Goal: Transaction & Acquisition: Obtain resource

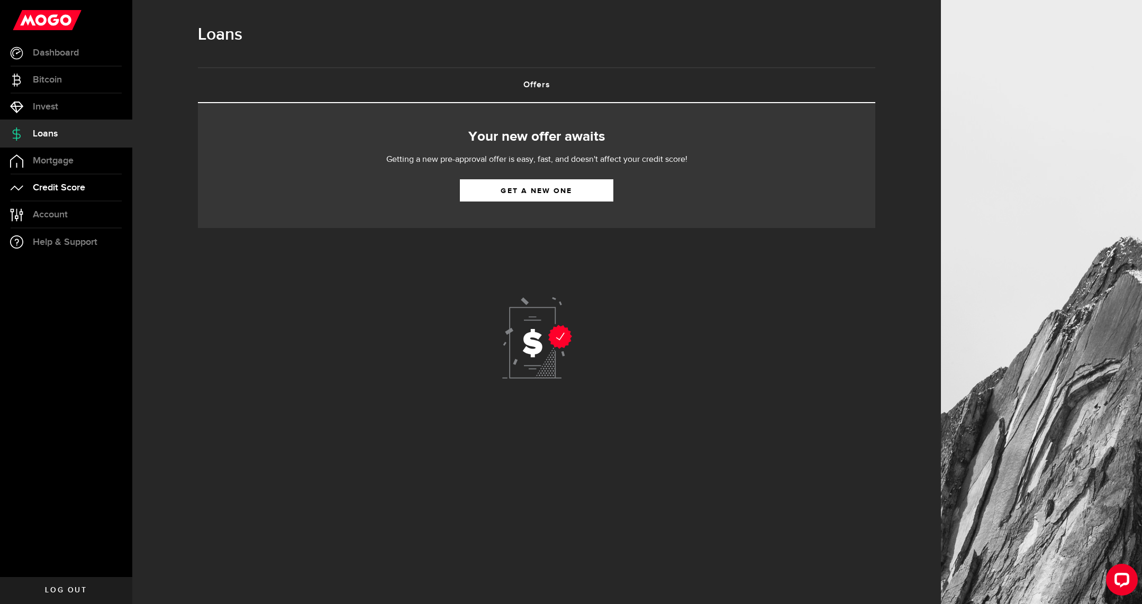
click at [85, 189] on span "Credit Score" at bounding box center [59, 188] width 52 height 10
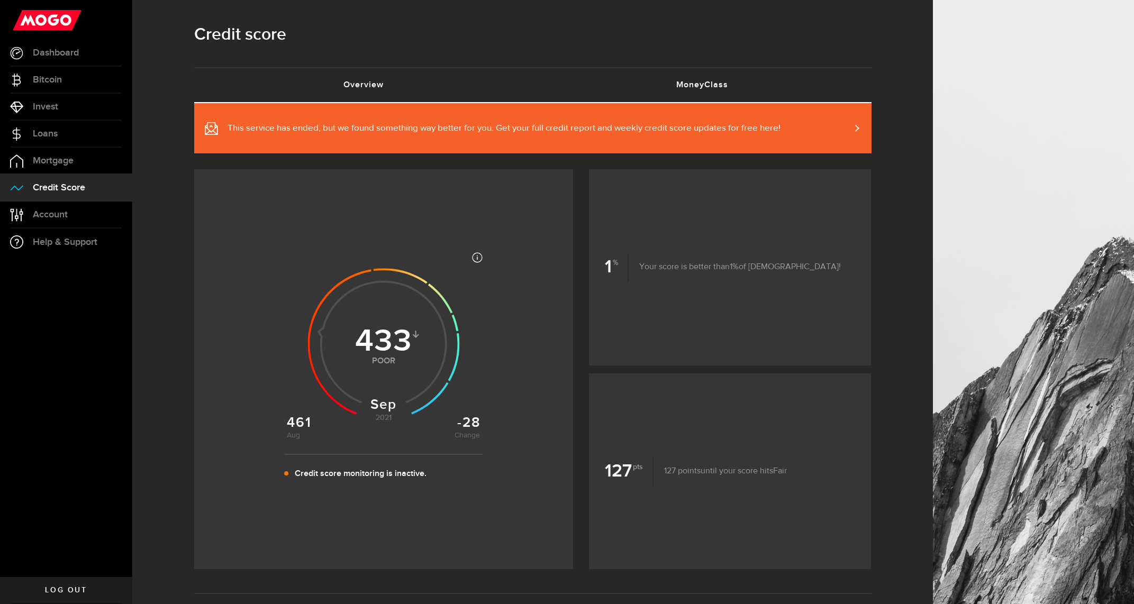
click at [678, 71] on link "MoneyClass (requires attention)" at bounding box center [702, 85] width 339 height 34
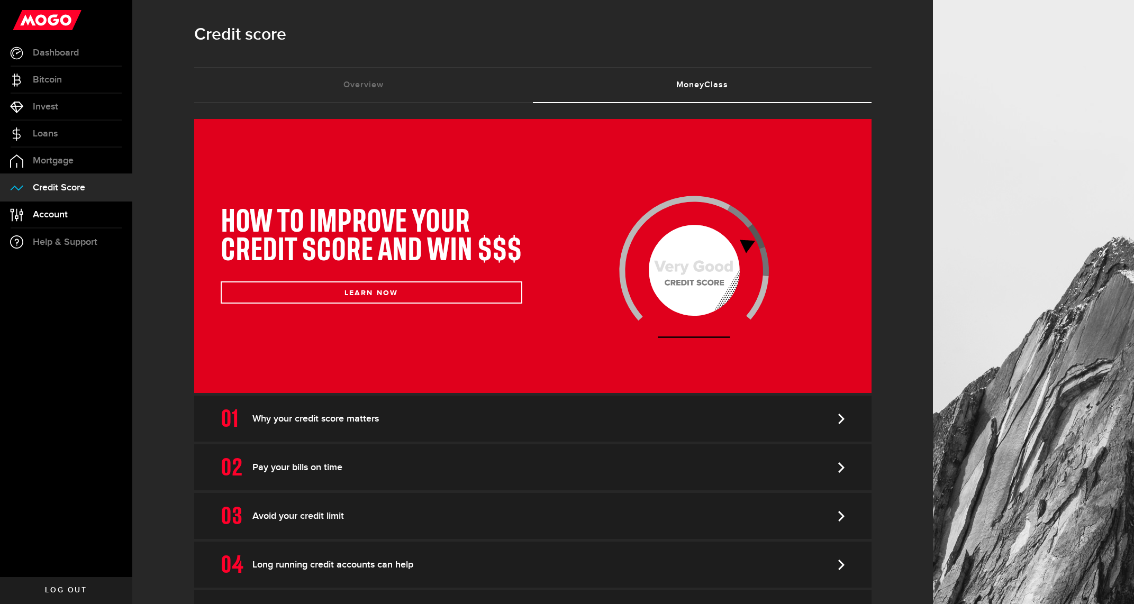
click at [74, 215] on link "Account Compte" at bounding box center [66, 215] width 132 height 26
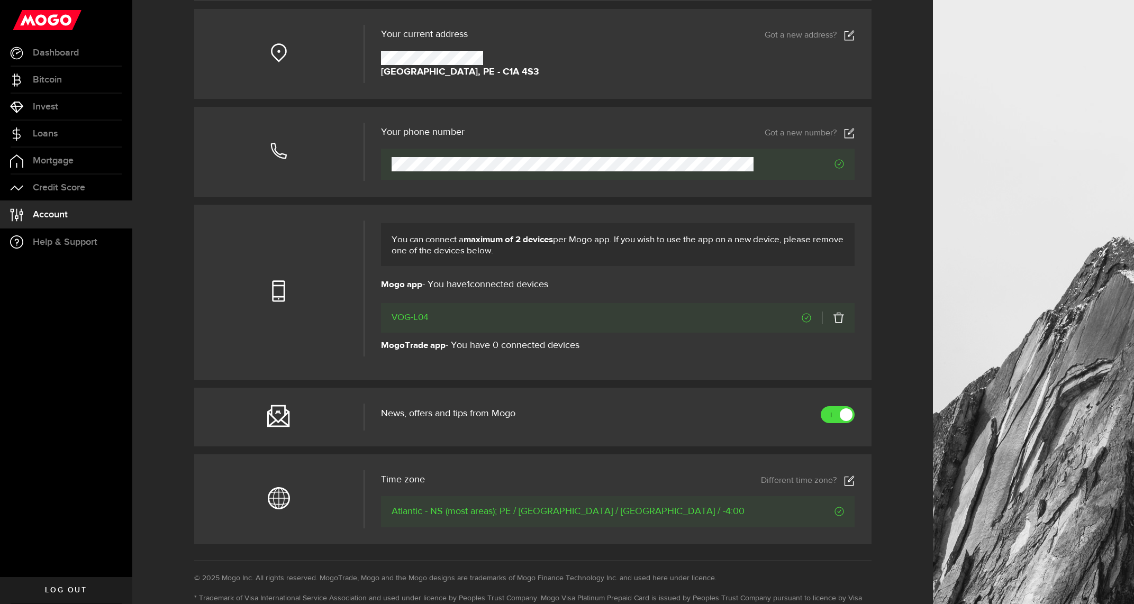
scroll to position [265, 0]
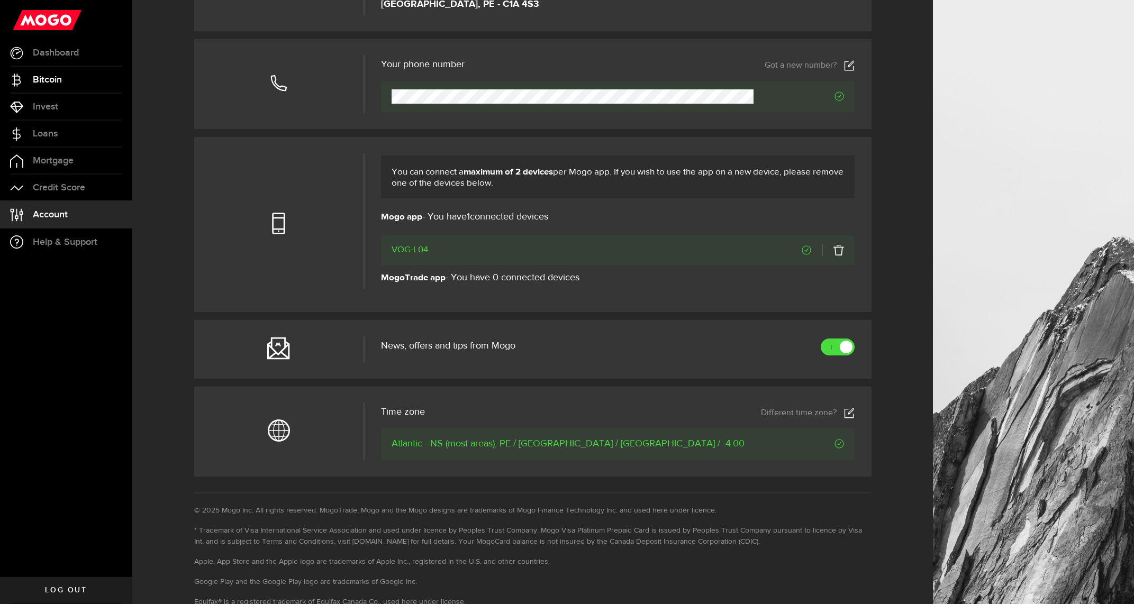
click at [35, 79] on span "Bitcoin" at bounding box center [47, 80] width 29 height 10
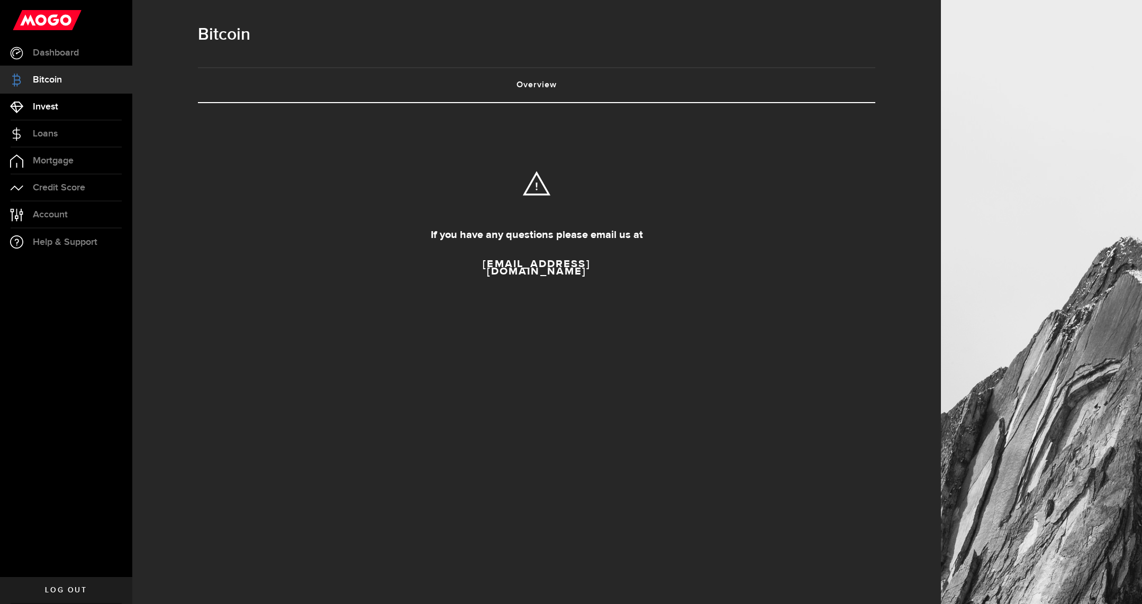
click at [47, 111] on span "Invest" at bounding box center [45, 107] width 25 height 10
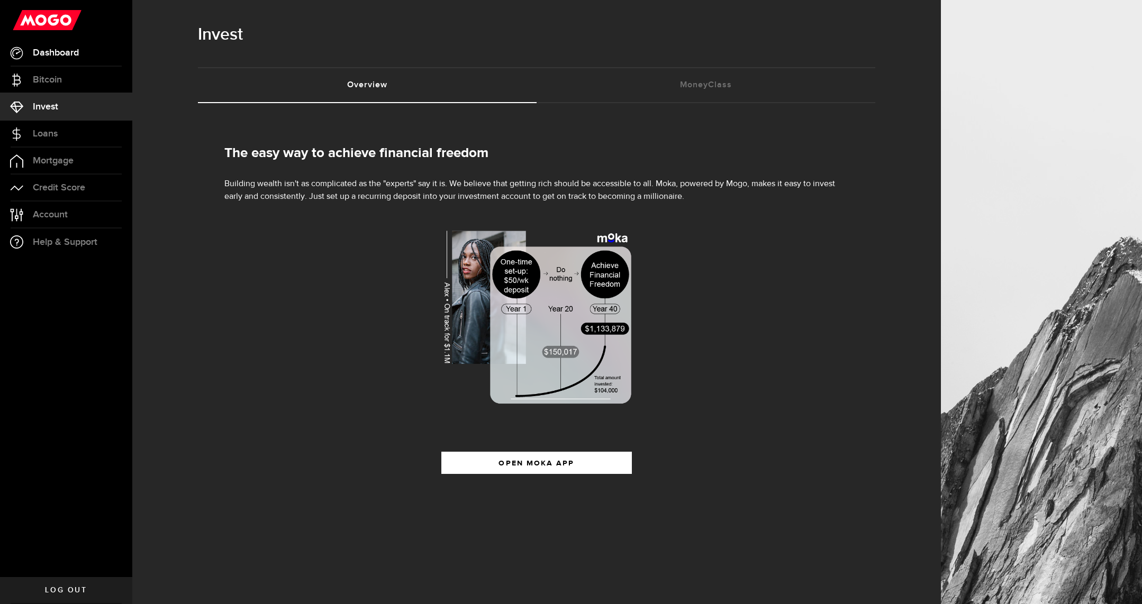
click at [59, 55] on span "Dashboard" at bounding box center [56, 53] width 46 height 10
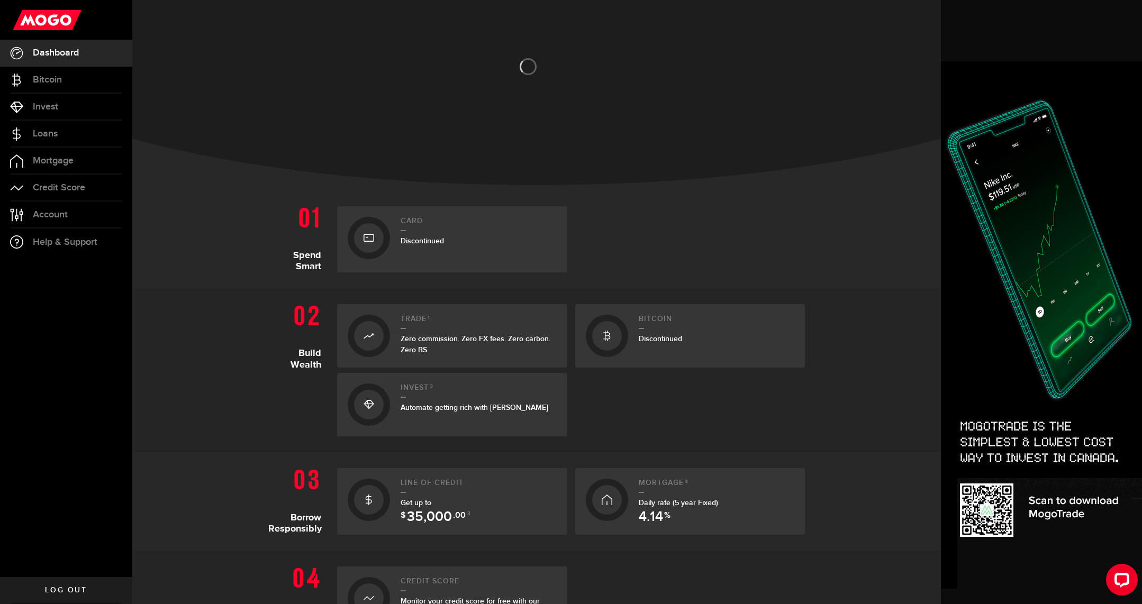
scroll to position [106, 0]
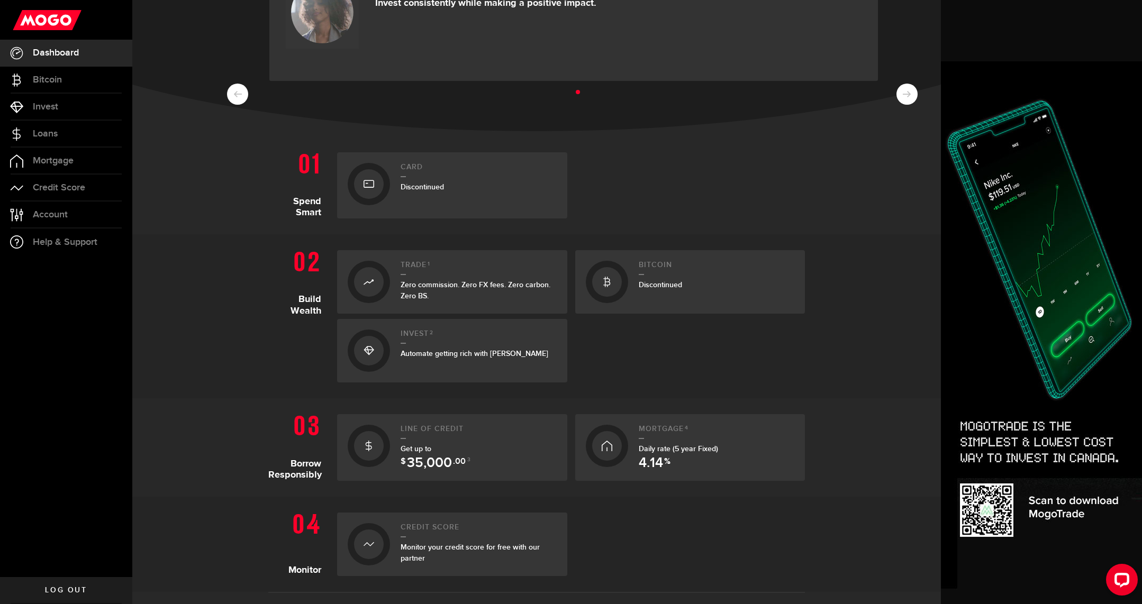
click at [439, 457] on span "35,000" at bounding box center [429, 464] width 45 height 14
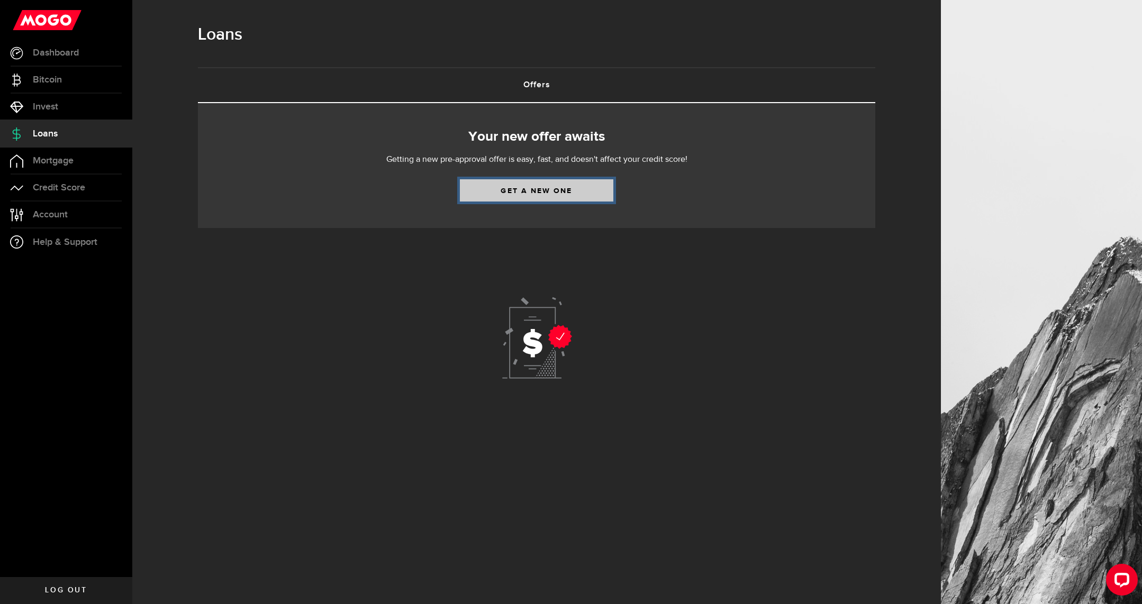
click at [563, 194] on link "Get a new one" at bounding box center [536, 190] width 153 height 22
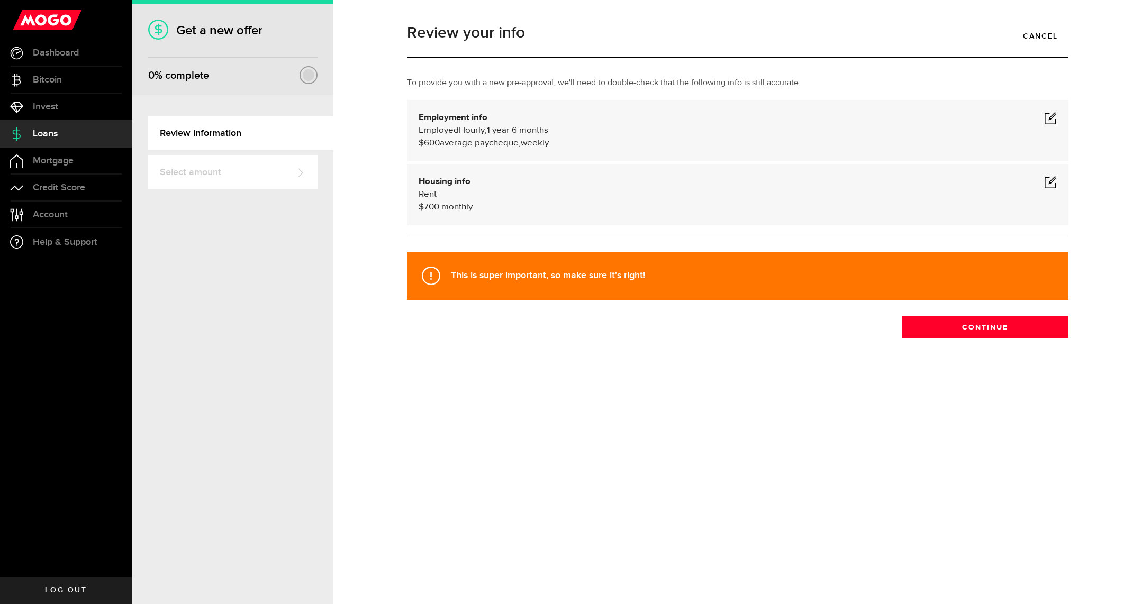
click at [1051, 121] on span at bounding box center [1050, 118] width 13 height 13
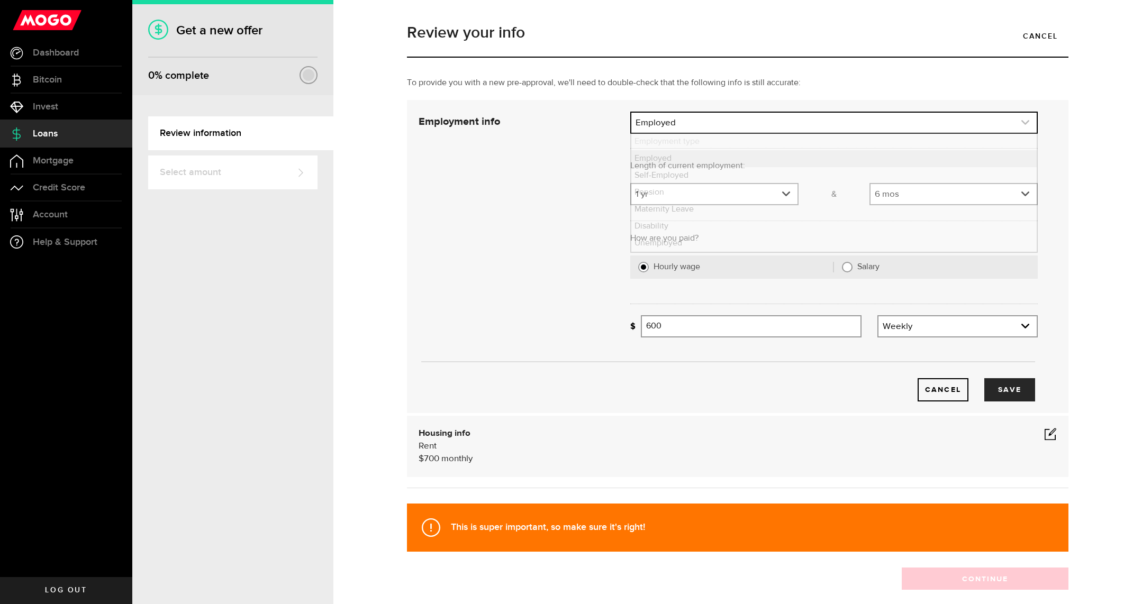
click at [871, 129] on link "expand select" at bounding box center [833, 123] width 405 height 20
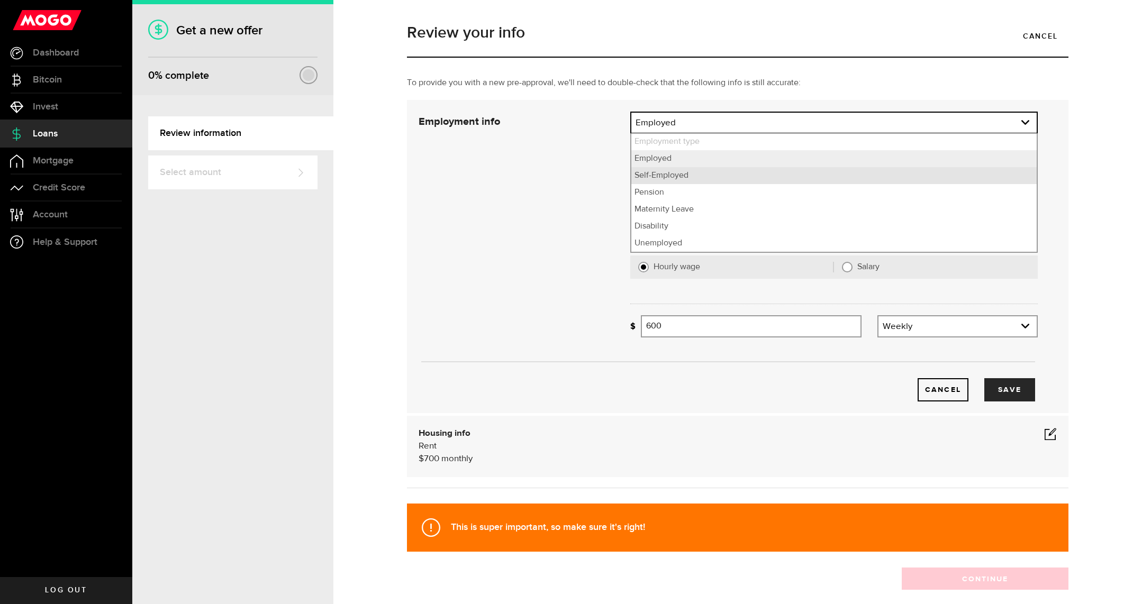
click at [685, 176] on li "Self-Employed" at bounding box center [833, 175] width 405 height 17
select select "Self-Employed"
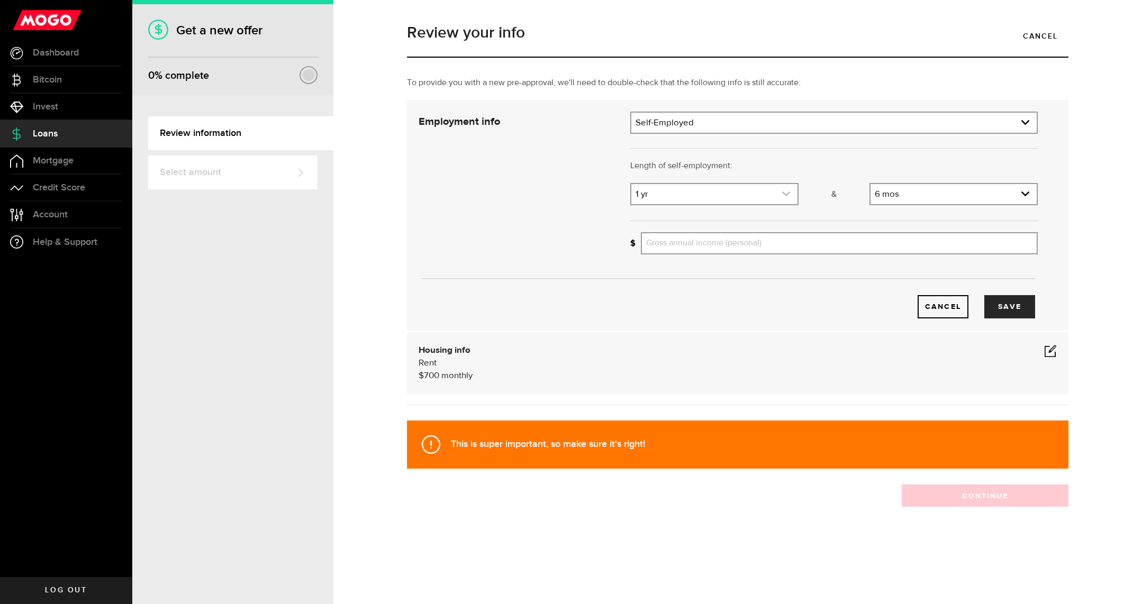
click at [736, 193] on link "expand select" at bounding box center [714, 194] width 166 height 20
click at [683, 230] on li "0 yrs" at bounding box center [714, 230] width 166 height 17
click at [907, 200] on link "expand select" at bounding box center [954, 194] width 166 height 20
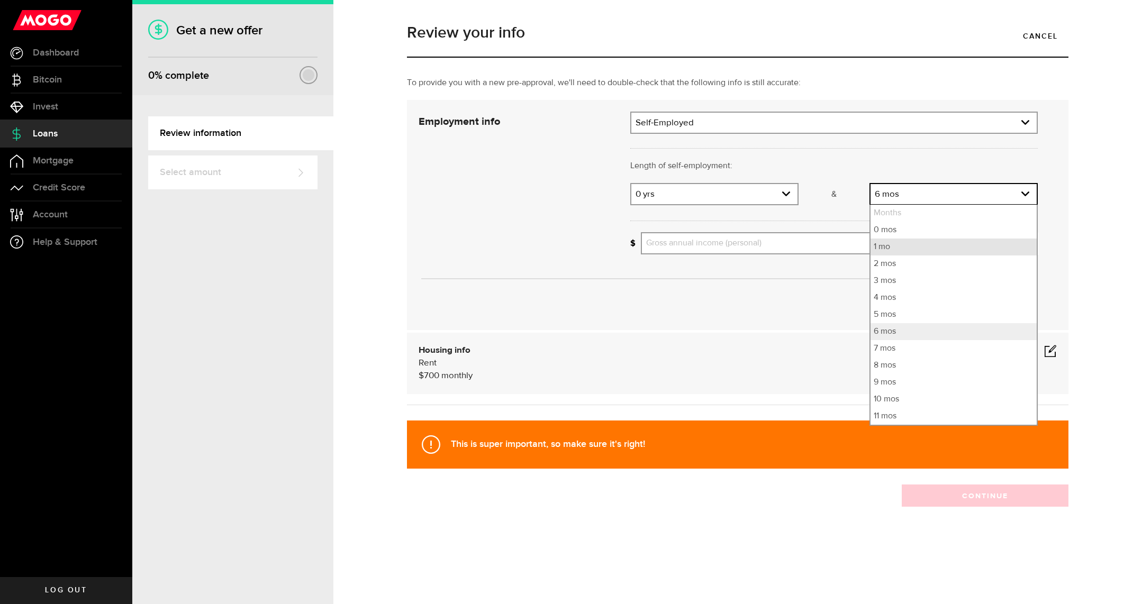
click at [889, 246] on li "1 mo" at bounding box center [954, 247] width 166 height 17
select select "1"
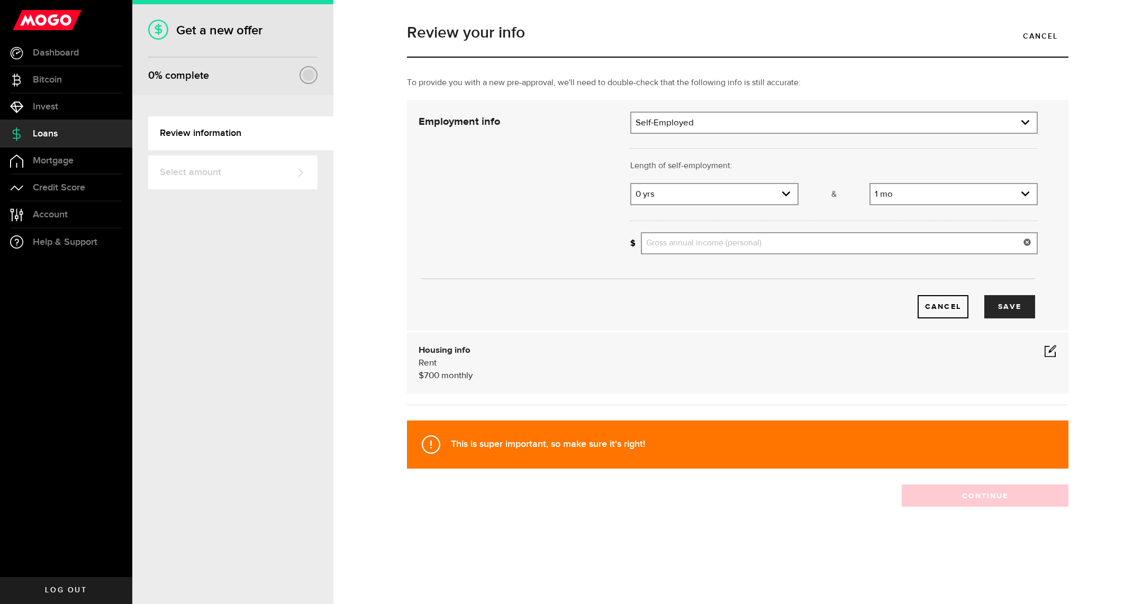
click at [885, 246] on input "Gross annual income (personal)" at bounding box center [839, 243] width 397 height 22
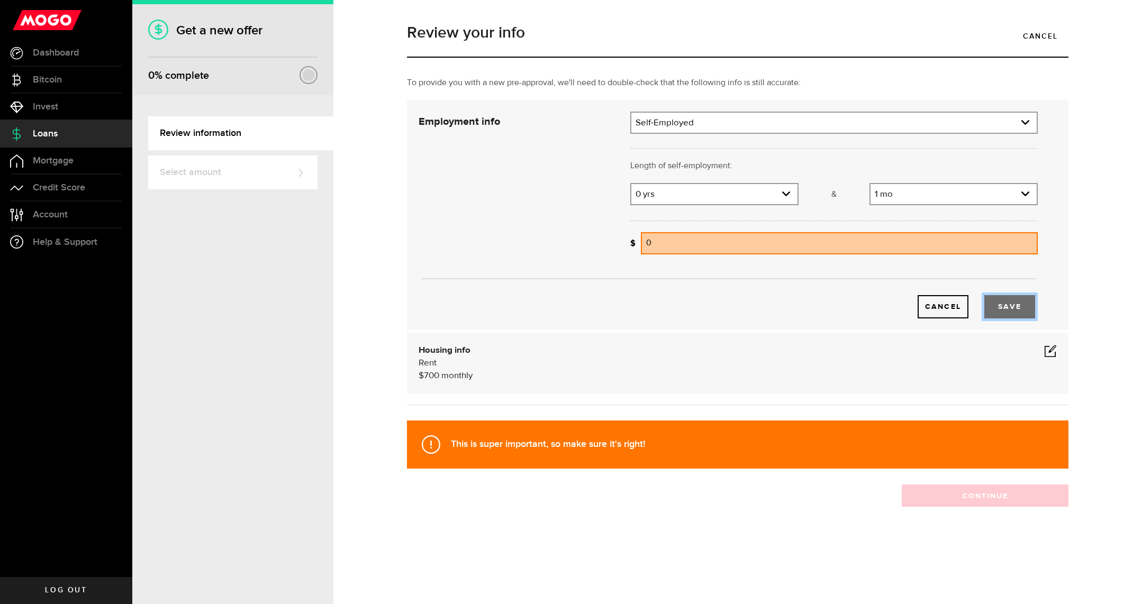
click at [1008, 311] on button "Save" at bounding box center [1010, 306] width 51 height 23
click at [745, 247] on input "0" at bounding box center [839, 243] width 397 height 22
drag, startPoint x: 745, startPoint y: 247, endPoint x: 595, endPoint y: 238, distance: 150.0
click at [595, 238] on div "Employment info Employment type What's your employment situation like? [DEMOGRA…" at bounding box center [728, 215] width 635 height 207
type input "12,000"
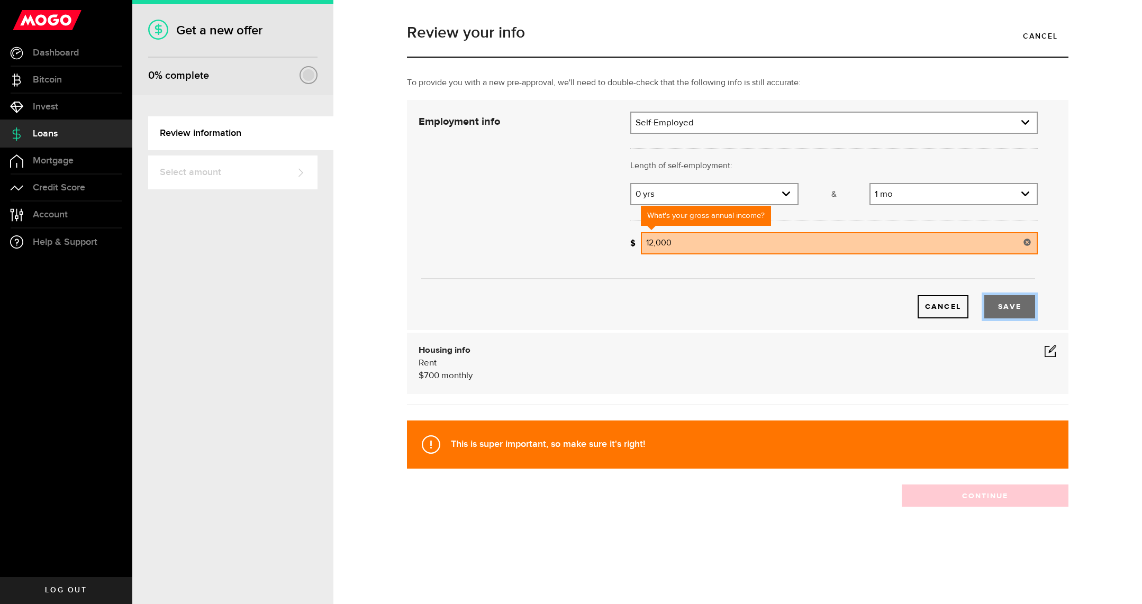
click at [1008, 308] on button "Save" at bounding box center [1010, 306] width 51 height 23
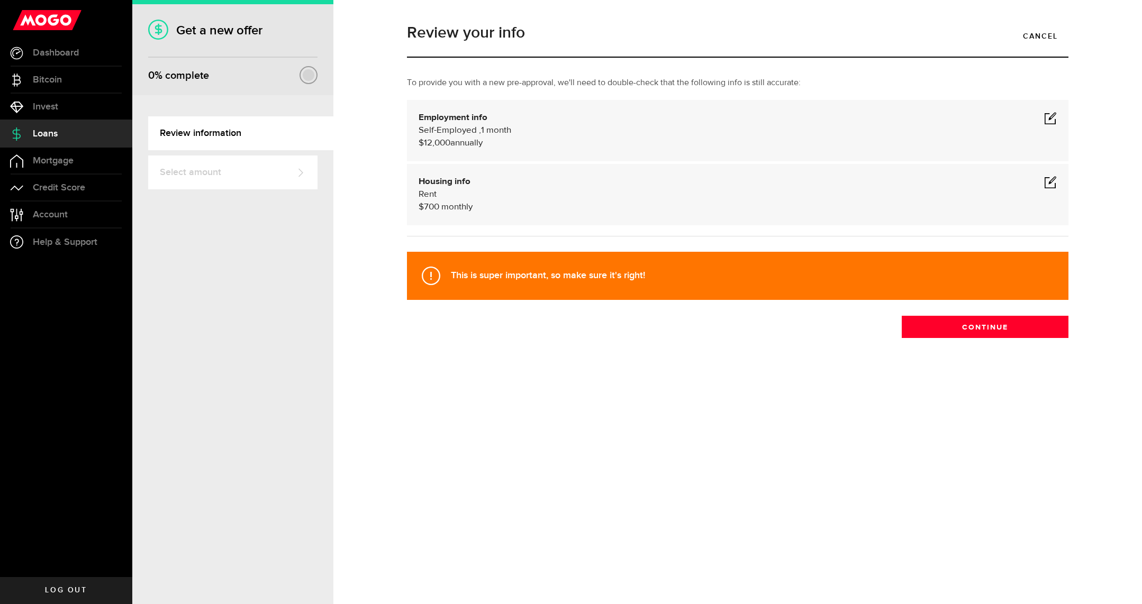
click at [1051, 185] on span at bounding box center [1050, 182] width 13 height 13
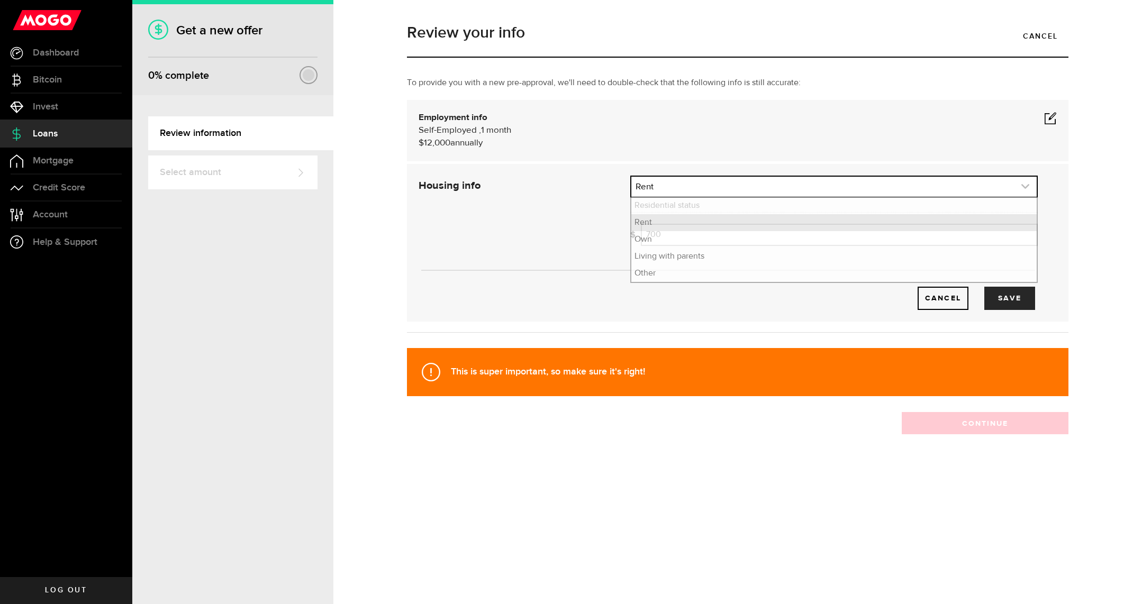
click at [770, 187] on link "expand select" at bounding box center [833, 187] width 405 height 20
click at [693, 267] on li "Other" at bounding box center [833, 273] width 405 height 17
select select "Other"
drag, startPoint x: 719, startPoint y: 238, endPoint x: 584, endPoint y: 225, distance: 135.0
click at [584, 225] on div "Housing info Residential status What's your residential status? Other Residenti…" at bounding box center [728, 243] width 635 height 134
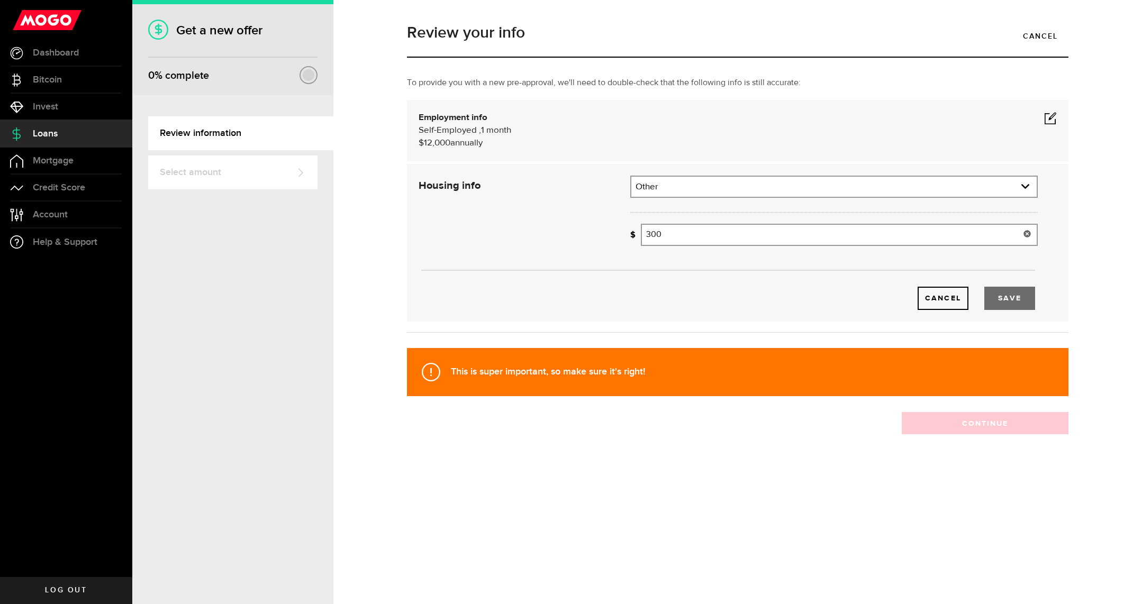
type input "300"
click at [1022, 299] on button "Save" at bounding box center [1010, 298] width 51 height 23
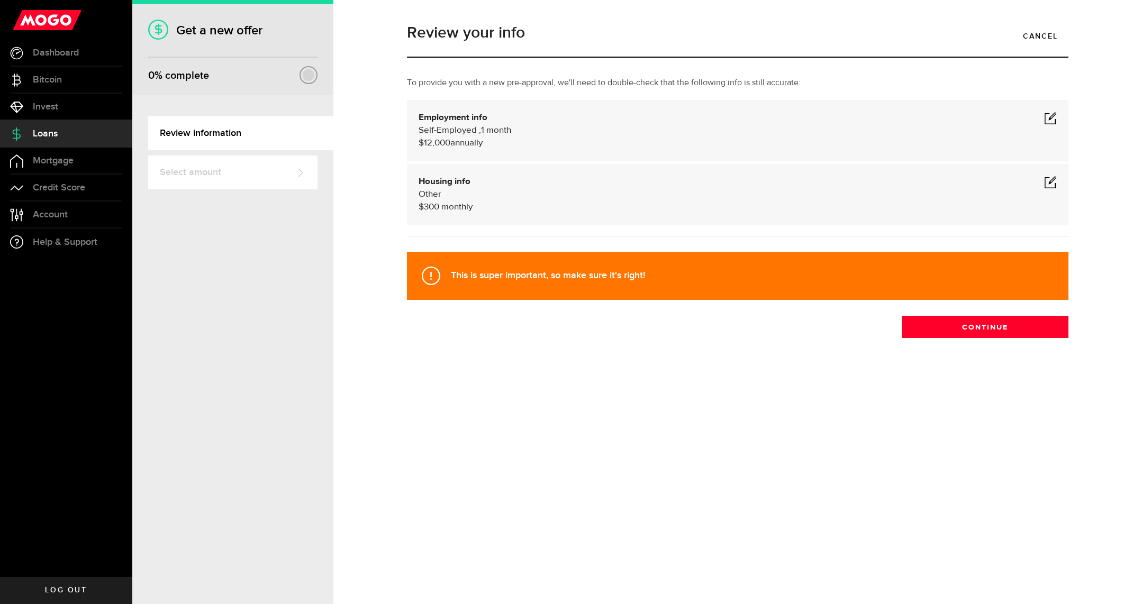
click at [1055, 114] on span at bounding box center [1050, 118] width 13 height 13
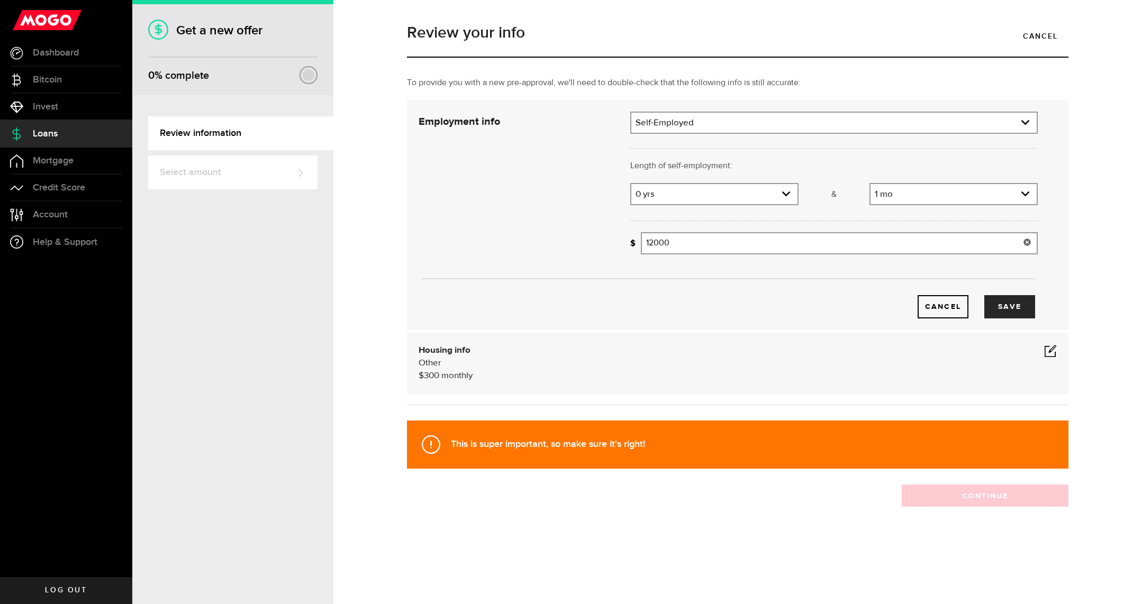
drag, startPoint x: 678, startPoint y: 243, endPoint x: 630, endPoint y: 244, distance: 47.6
click at [630, 244] on div "What's your gross annual income? 12000 Gross annual income (personal)" at bounding box center [834, 243] width 408 height 22
type input "18,000"
click at [1008, 302] on button "Save" at bounding box center [1010, 306] width 51 height 23
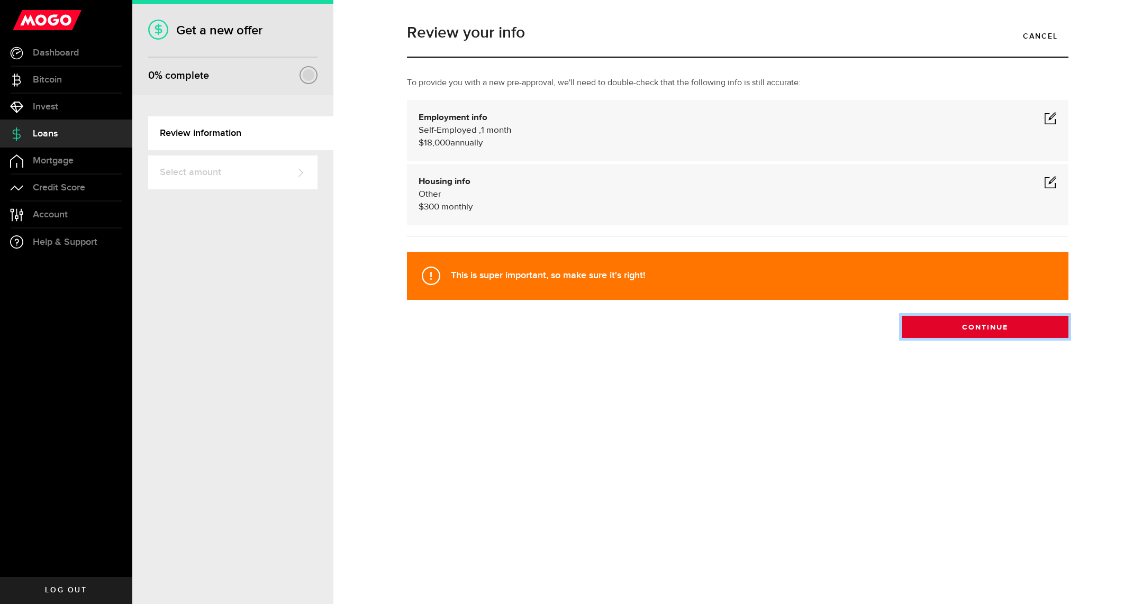
click at [980, 331] on button "Continue" at bounding box center [985, 327] width 167 height 22
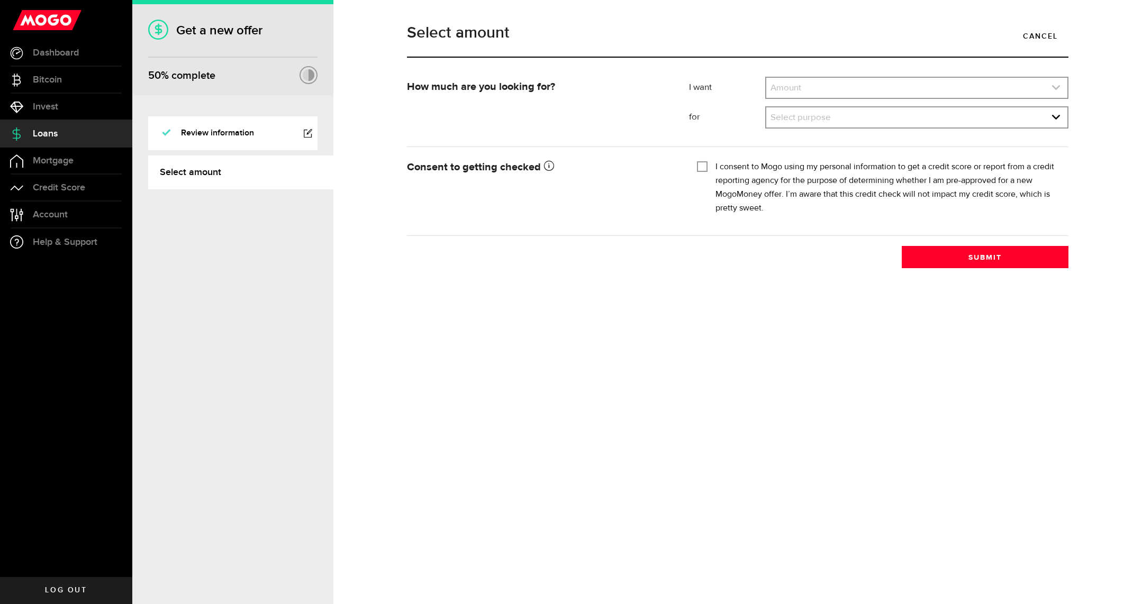
click at [874, 88] on link "expand select" at bounding box center [916, 88] width 301 height 20
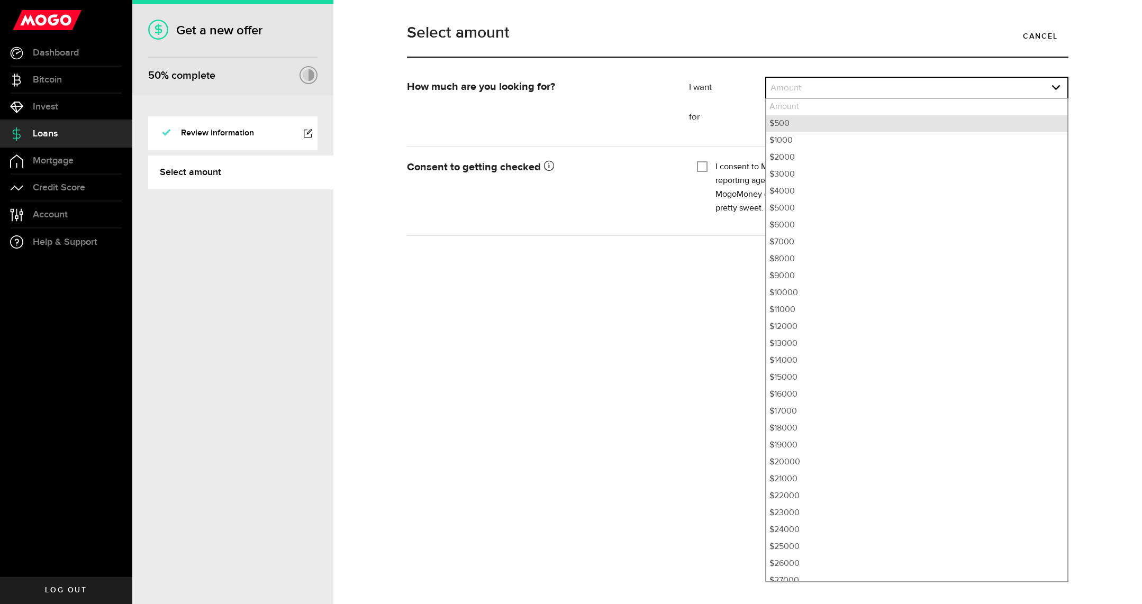
click at [824, 124] on li "$500" at bounding box center [916, 123] width 301 height 17
select select "500"
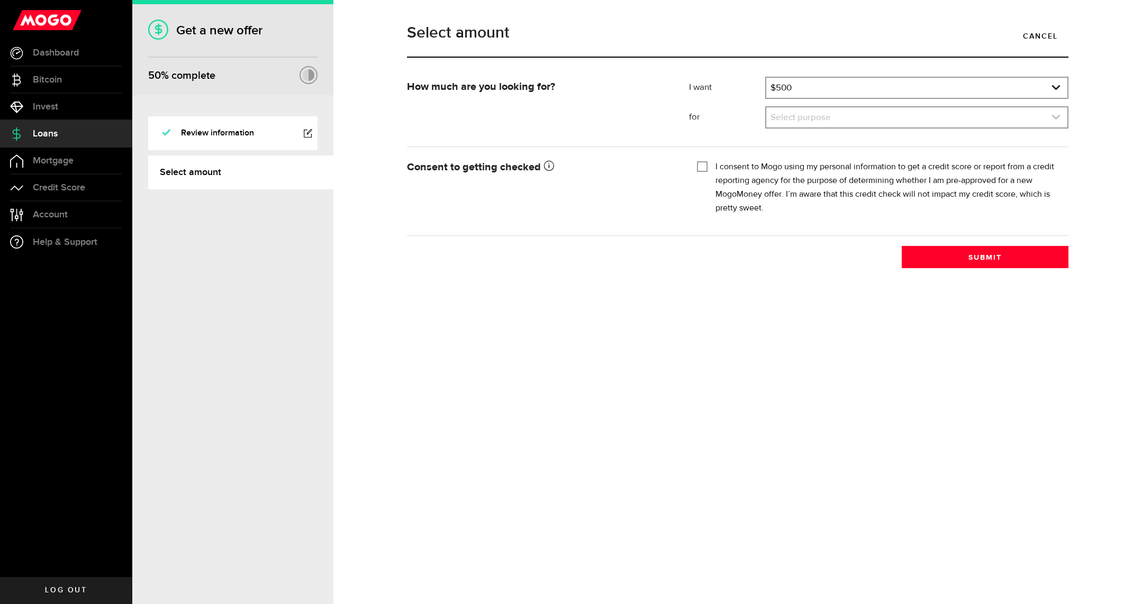
click at [797, 122] on link "expand select" at bounding box center [916, 117] width 301 height 20
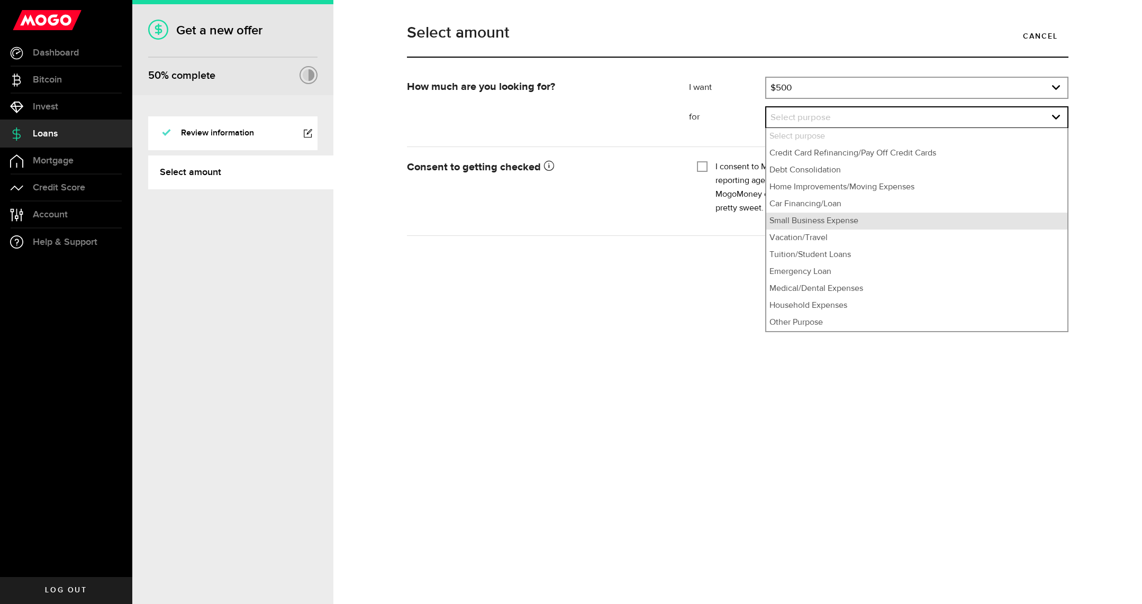
click at [845, 229] on li "Small Business Expense" at bounding box center [916, 221] width 301 height 17
select select "Small Business Expense"
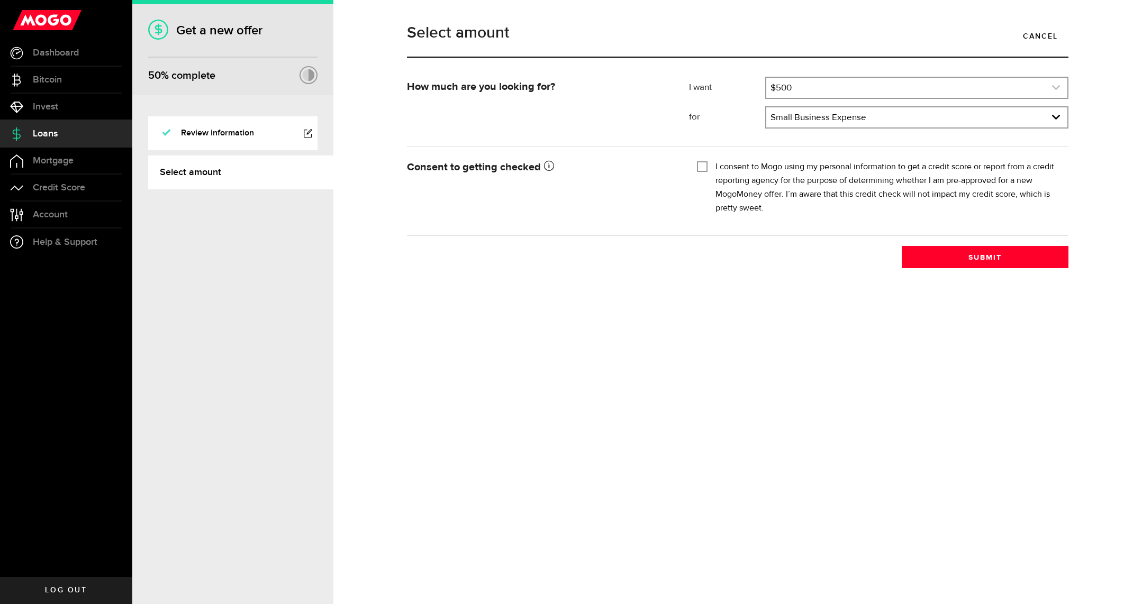
click at [815, 85] on link "expand select" at bounding box center [916, 88] width 301 height 20
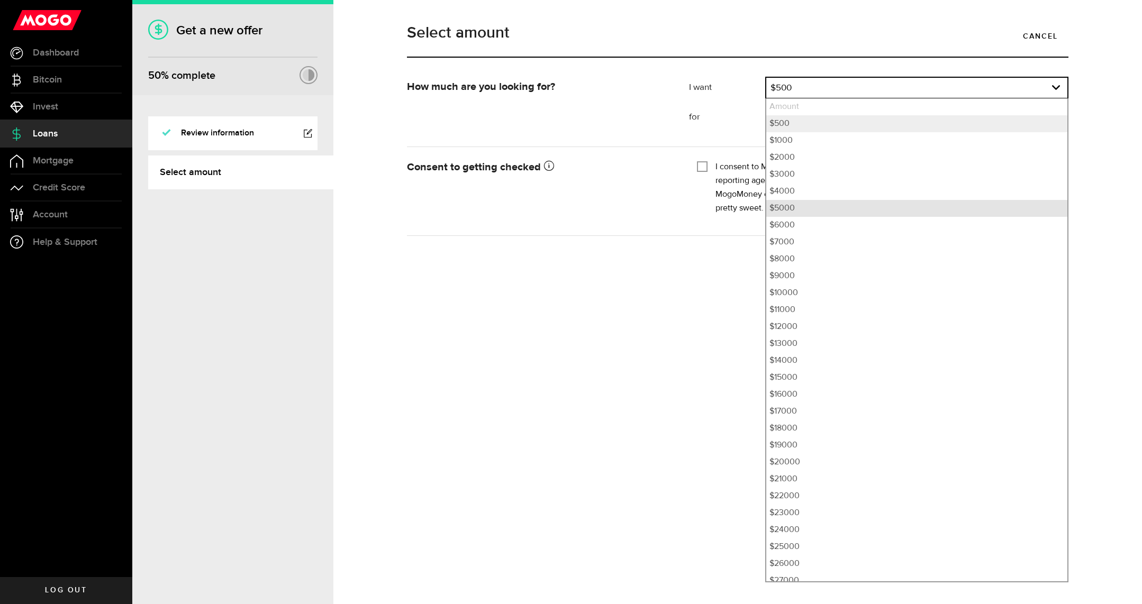
click at [812, 213] on li "$5000" at bounding box center [916, 208] width 301 height 17
select select "5000"
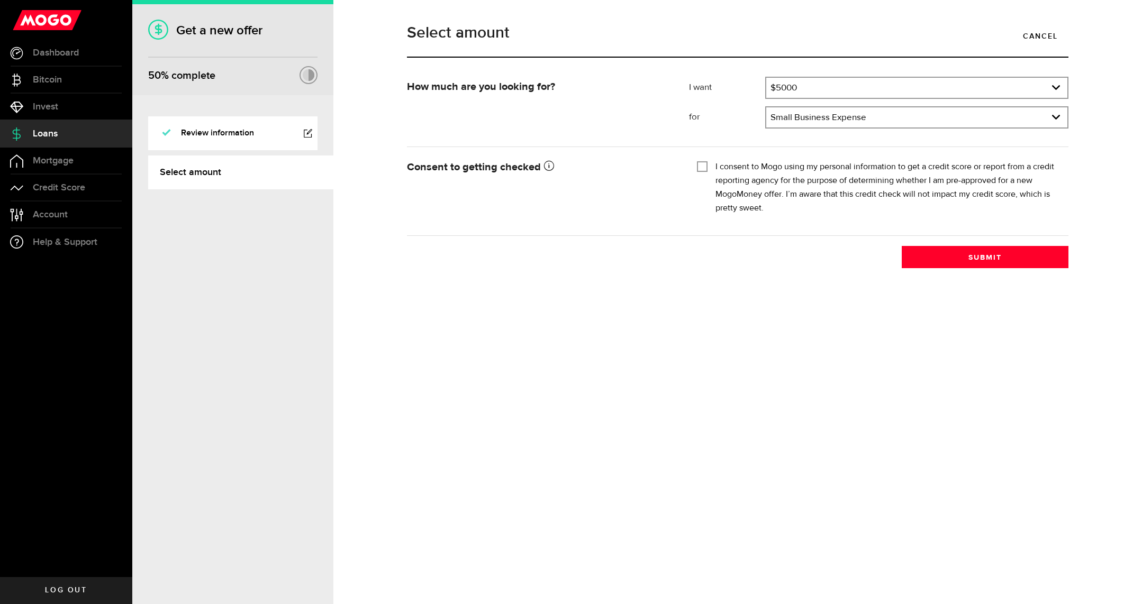
click at [703, 168] on input "I consent to Mogo using my personal information to get a credit score or report…" at bounding box center [702, 165] width 11 height 11
checkbox input "true"
